Goal: Task Accomplishment & Management: Complete application form

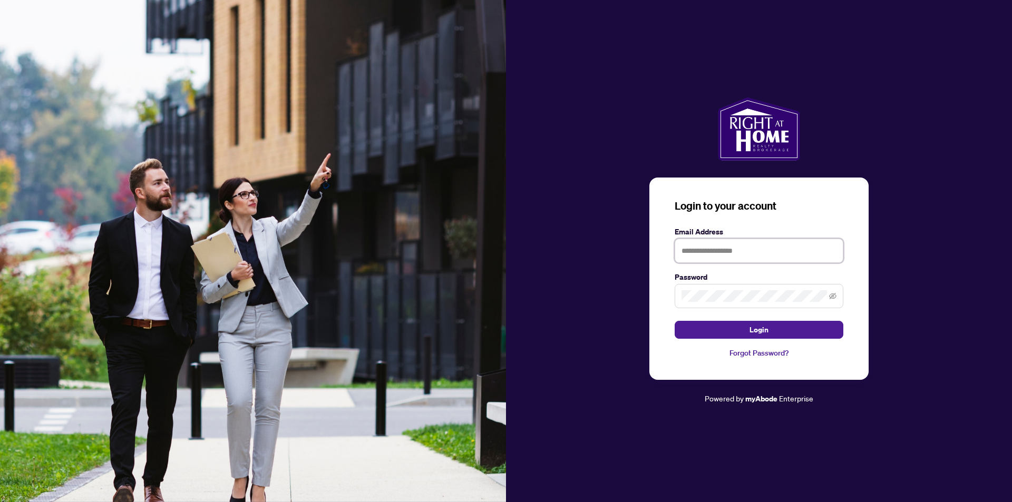
type input "**********"
click at [765, 303] on span at bounding box center [758, 296] width 169 height 24
click at [760, 335] on span "Login" at bounding box center [758, 329] width 19 height 17
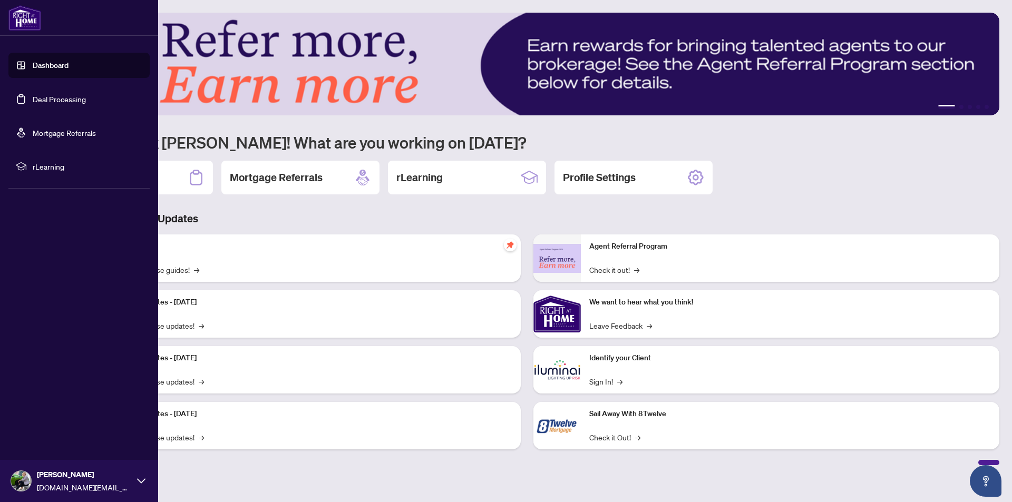
click at [38, 61] on link "Dashboard" at bounding box center [51, 65] width 36 height 9
click at [61, 97] on link "Deal Processing" at bounding box center [59, 98] width 53 height 9
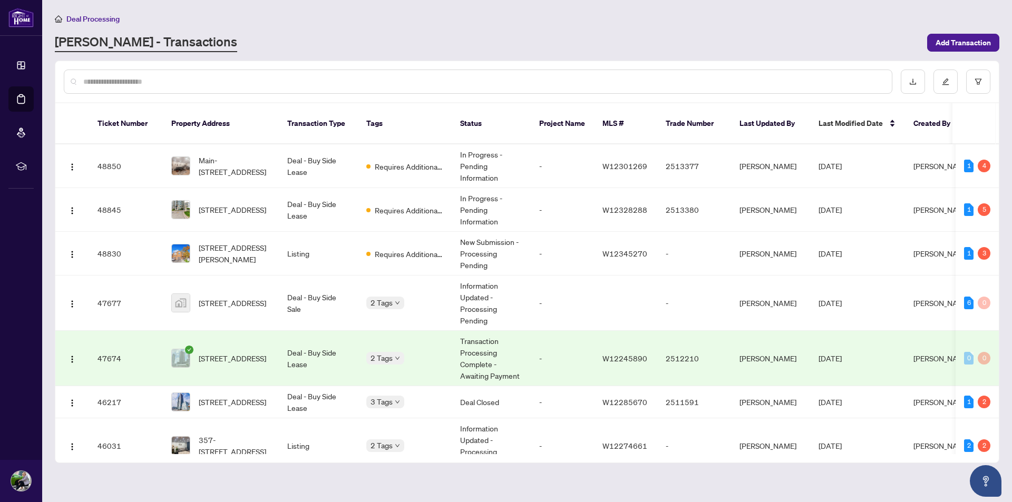
click at [170, 85] on input "text" at bounding box center [483, 82] width 800 height 12
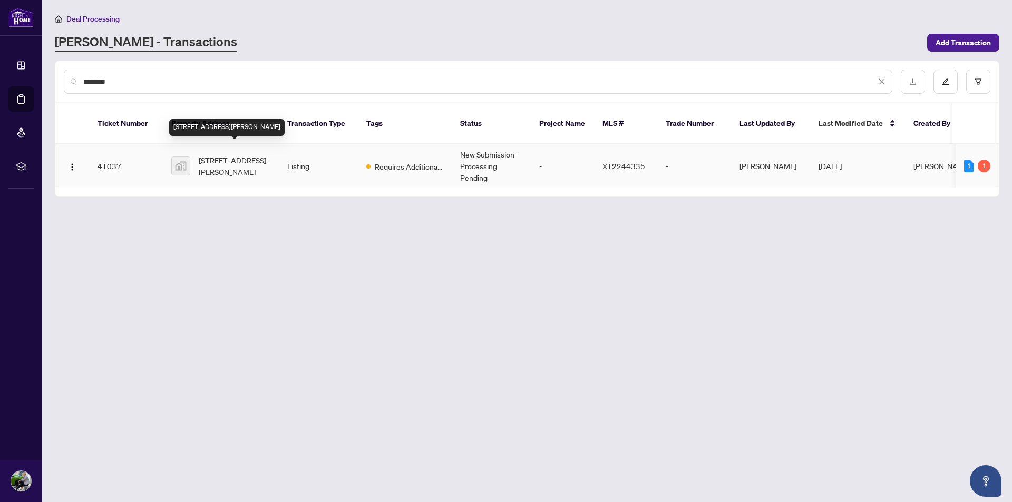
type input "********"
click at [214, 154] on span "[STREET_ADDRESS][PERSON_NAME]" at bounding box center [235, 165] width 72 height 23
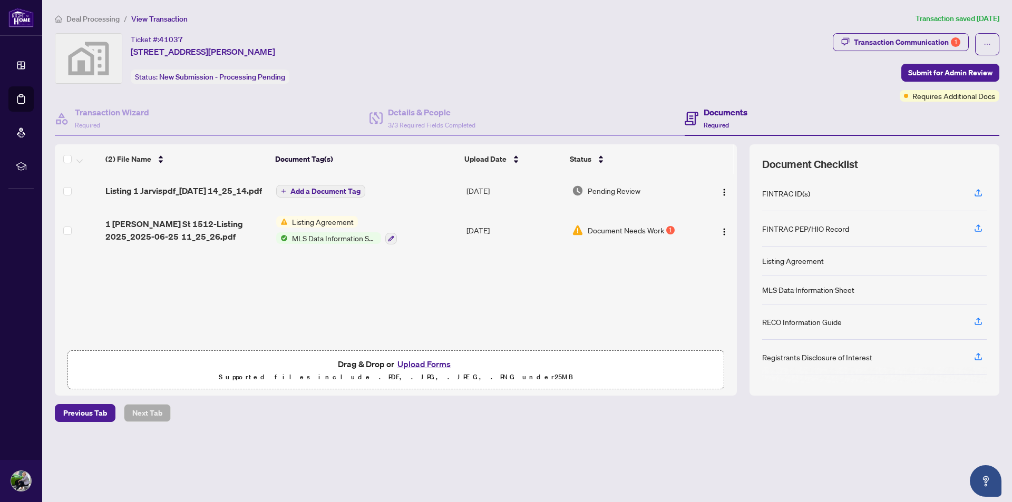
click at [423, 366] on button "Upload Forms" at bounding box center [424, 364] width 60 height 14
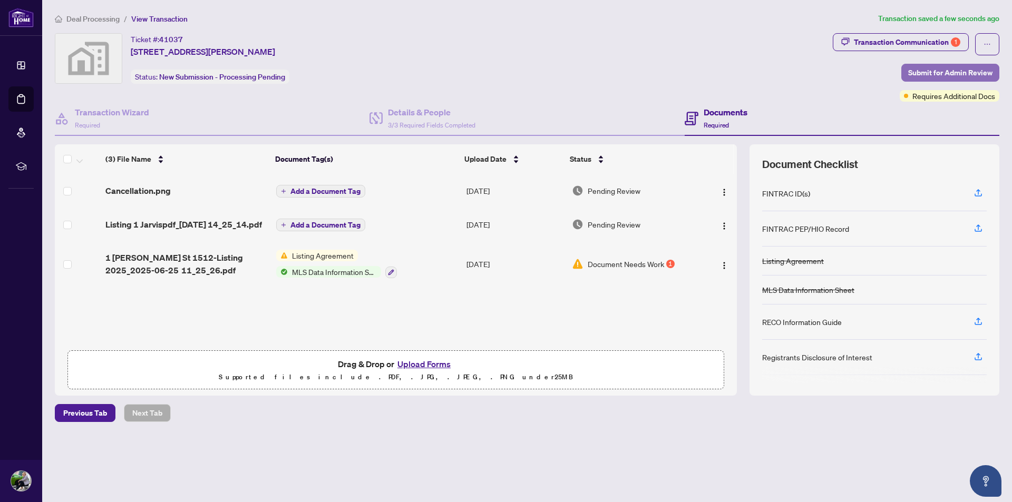
click at [928, 75] on span "Submit for Admin Review" at bounding box center [950, 72] width 84 height 17
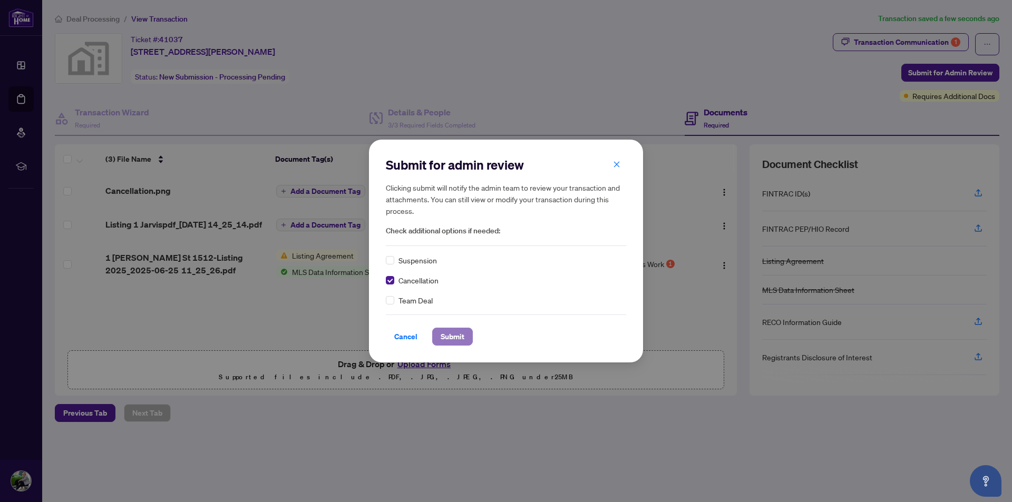
click at [455, 341] on span "Submit" at bounding box center [452, 336] width 24 height 17
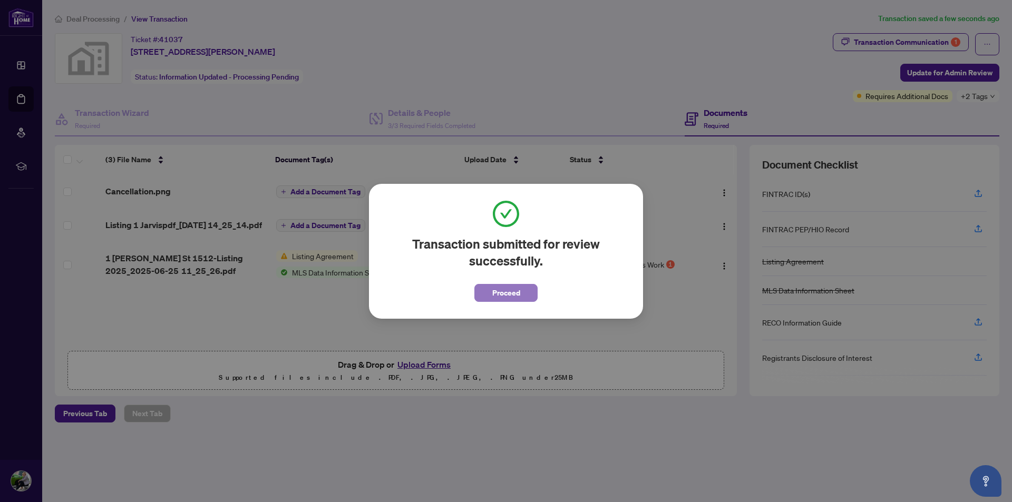
click at [512, 295] on span "Proceed" at bounding box center [506, 293] width 28 height 17
